Goal: Information Seeking & Learning: Learn about a topic

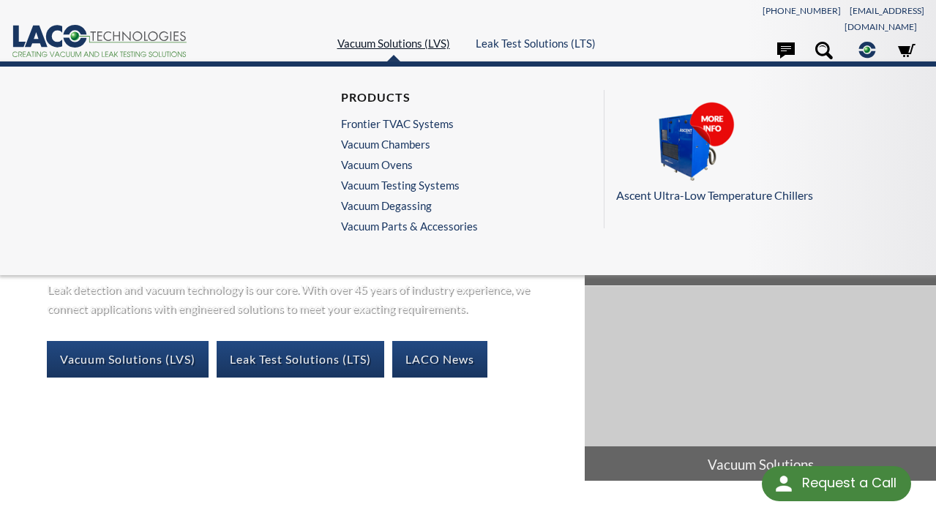
click at [401, 37] on link "Vacuum Solutions (LVS)" at bounding box center [394, 43] width 113 height 13
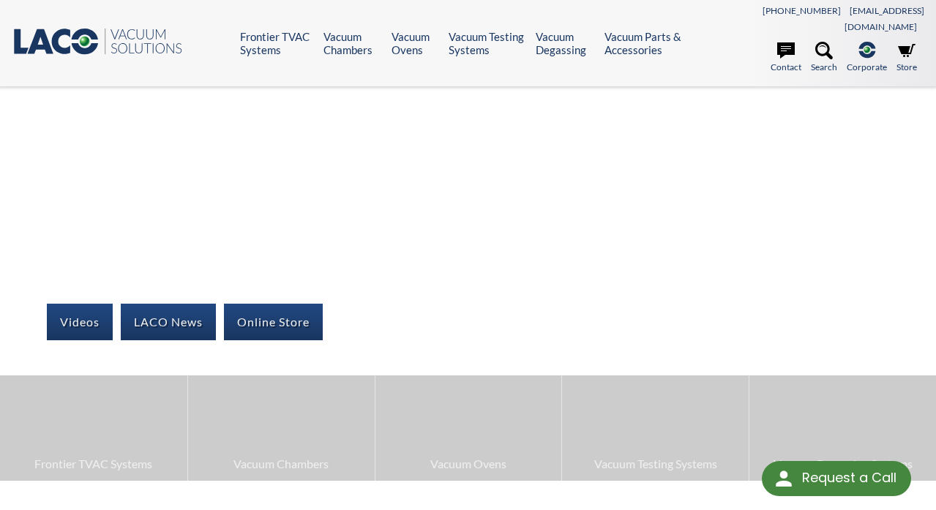
select select "言語翻訳ウィジェット"
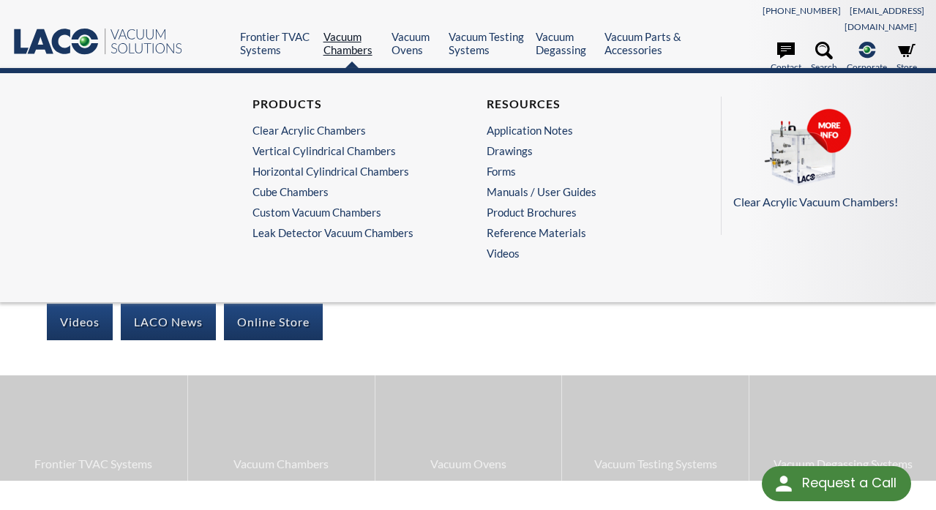
click at [344, 40] on link "Vacuum Chambers" at bounding box center [352, 43] width 57 height 26
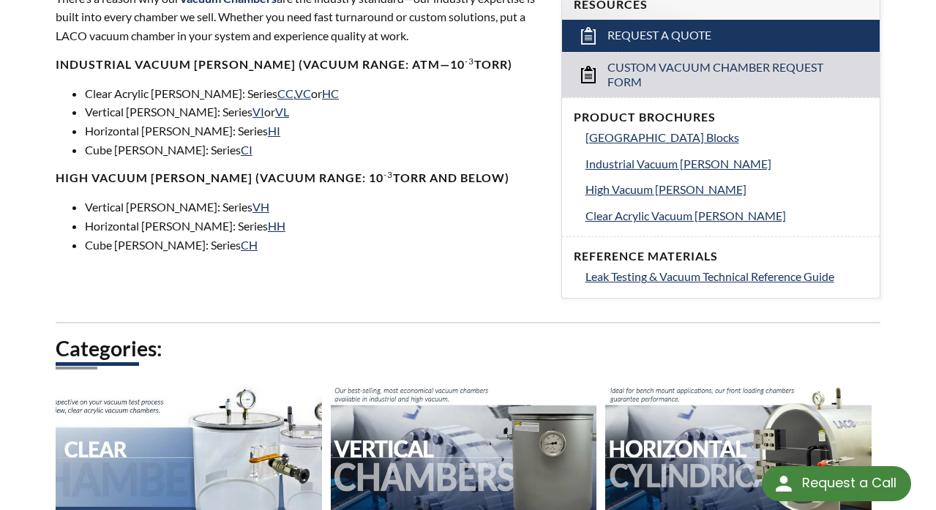
scroll to position [493, 0]
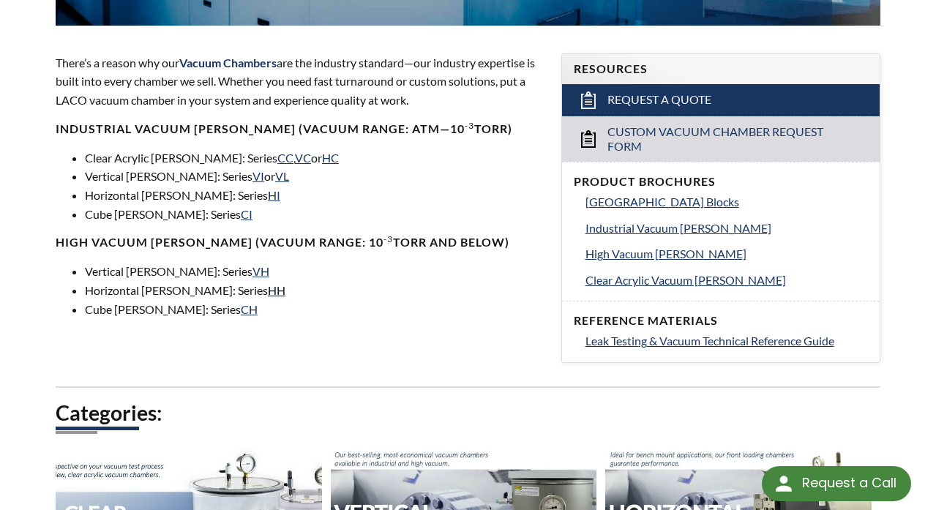
click at [268, 283] on link "HH" at bounding box center [277, 290] width 18 height 14
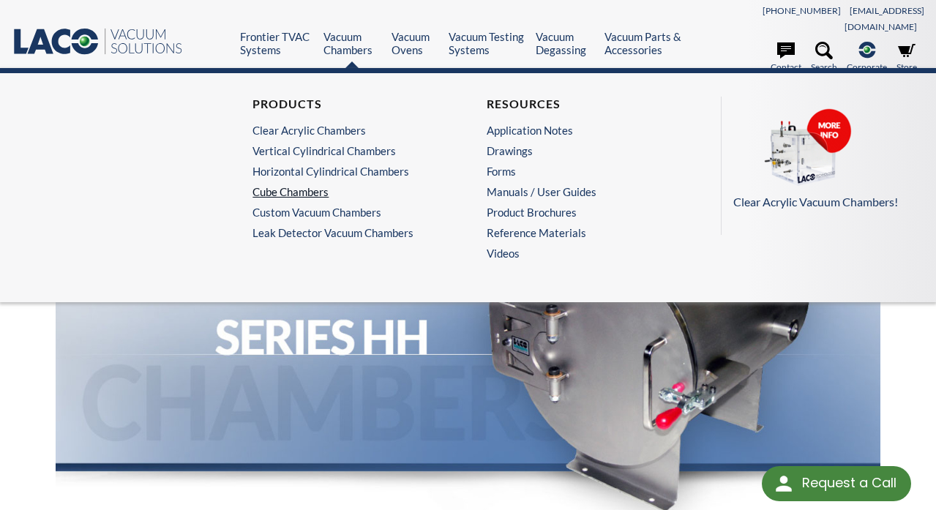
click at [295, 185] on link "Cube Chambers" at bounding box center [348, 191] width 190 height 13
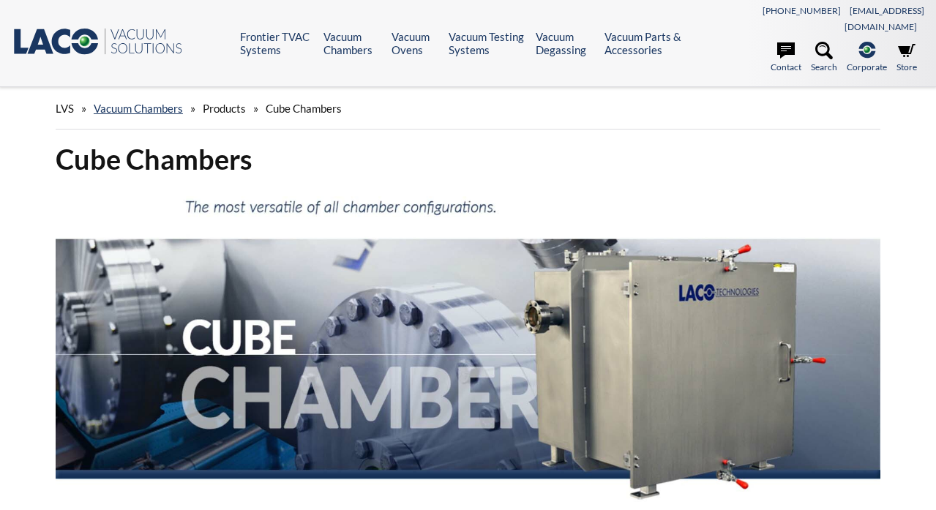
select select "言語翻訳ウィジェット"
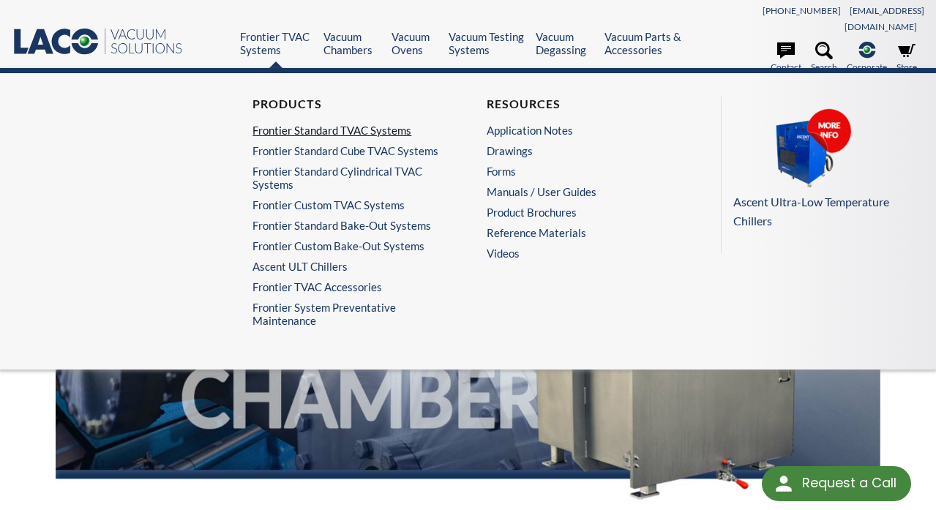
click at [310, 124] on link "Frontier Standard TVAC Systems" at bounding box center [348, 130] width 190 height 13
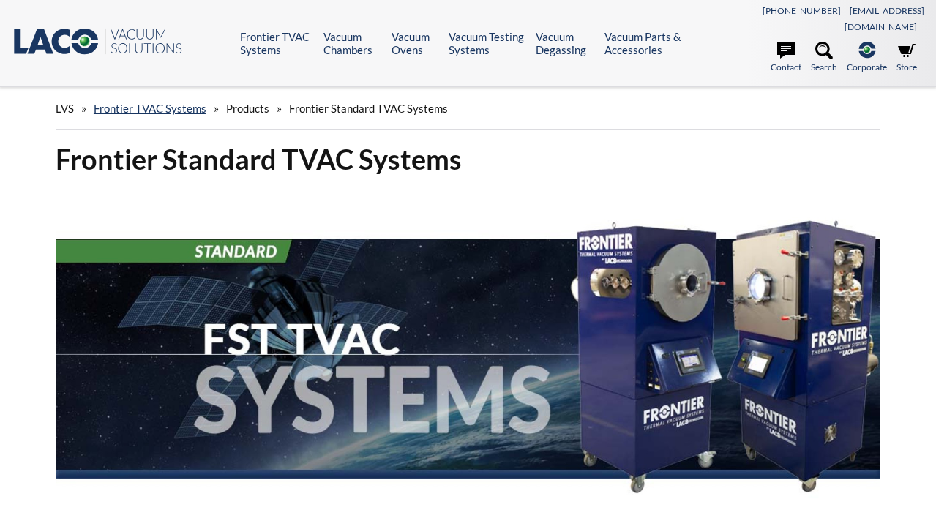
select select "言語翻訳ウィジェット"
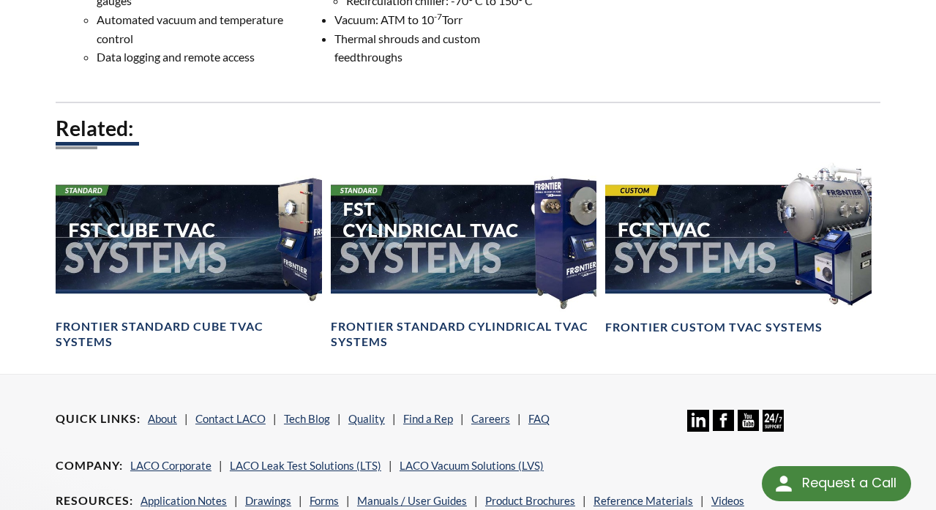
scroll to position [931, 0]
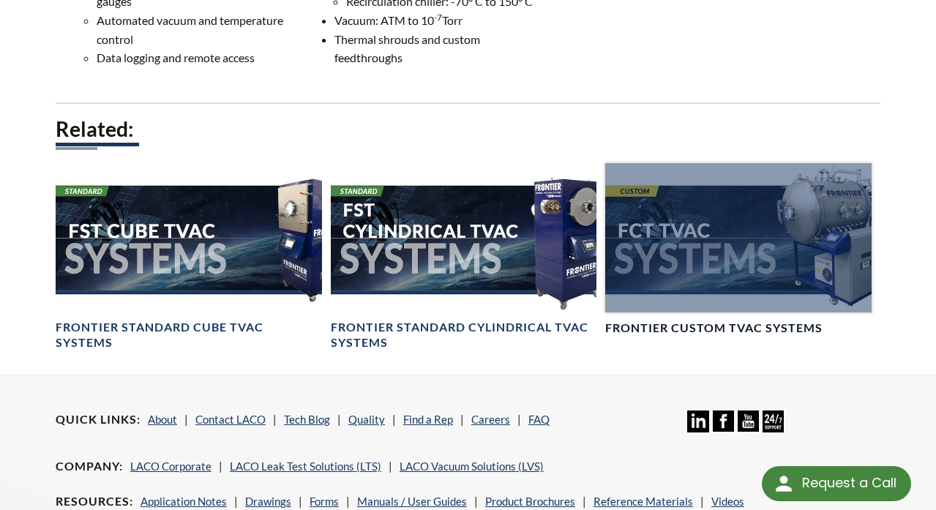
click at [659, 234] on div at bounding box center [739, 237] width 267 height 149
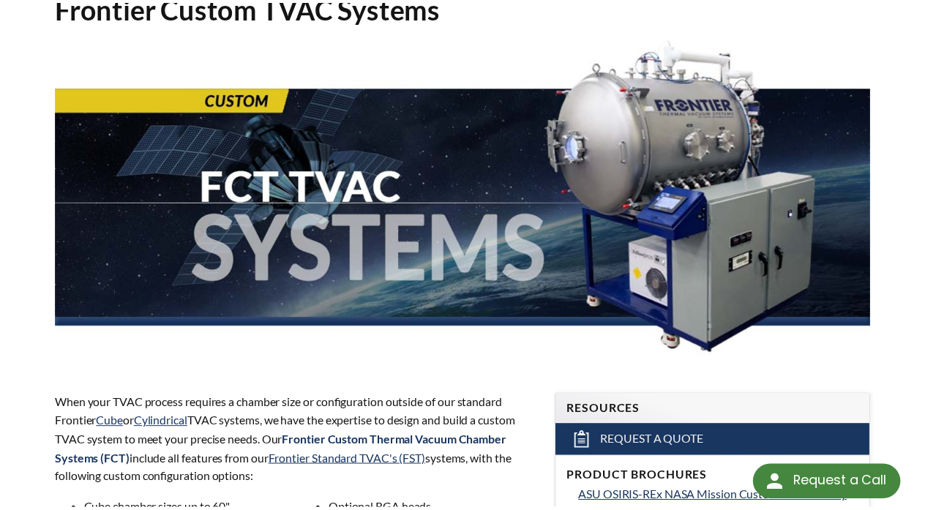
scroll to position [119, 0]
